Goal: Browse casually: Explore the website without a specific task or goal

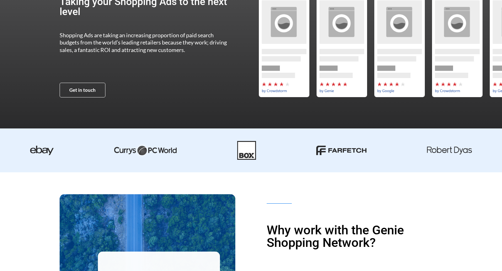
scroll to position [67, 0]
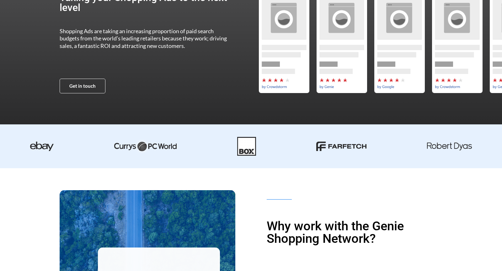
click at [337, 146] on img at bounding box center [341, 146] width 50 height 9
click at [250, 152] on img at bounding box center [246, 146] width 19 height 19
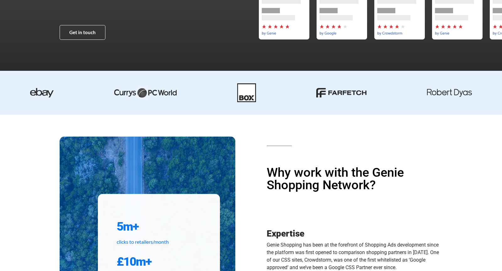
scroll to position [64, 0]
